Goal: Transaction & Acquisition: Subscribe to service/newsletter

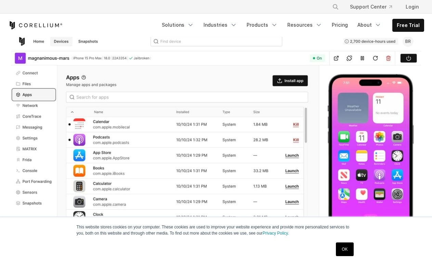
click at [177, 163] on img at bounding box center [216, 157] width 410 height 248
click at [342, 248] on link "OK" at bounding box center [344, 250] width 17 height 14
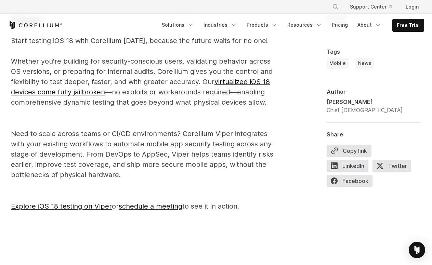
scroll to position [1164, 0]
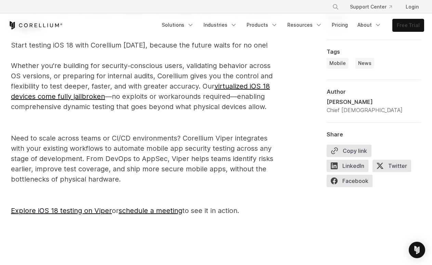
click at [409, 25] on link "Free Trial" at bounding box center [408, 25] width 31 height 12
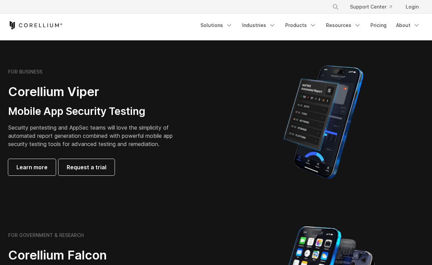
scroll to position [137, 0]
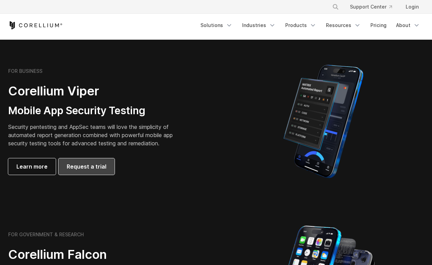
click at [90, 171] on link "Request a trial" at bounding box center [87, 166] width 56 height 16
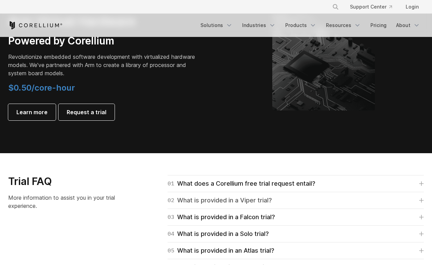
scroll to position [856, 0]
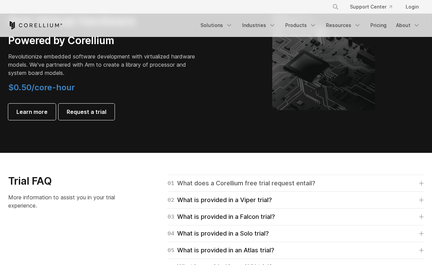
click at [421, 183] on icon at bounding box center [421, 183] width 5 height 5
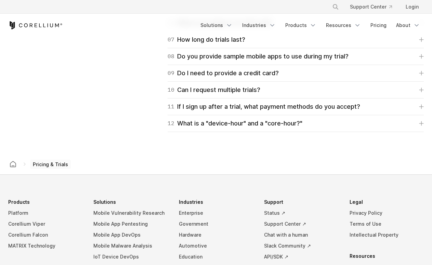
scroll to position [1198, 0]
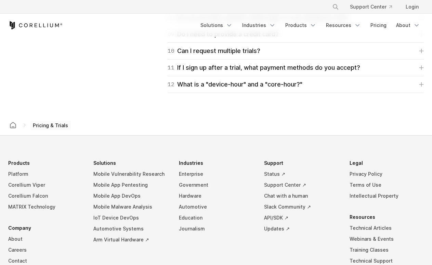
click at [46, 125] on span "Pricing & Trials" at bounding box center [50, 126] width 41 height 10
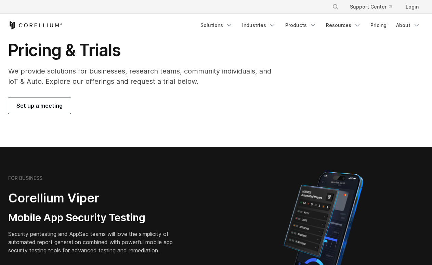
scroll to position [34, 0]
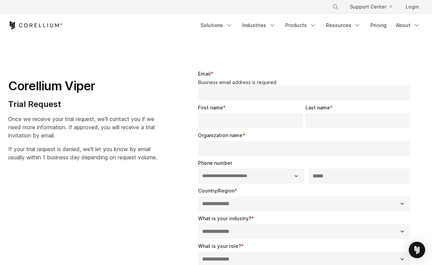
select select "**"
